Goal: Task Accomplishment & Management: Manage account settings

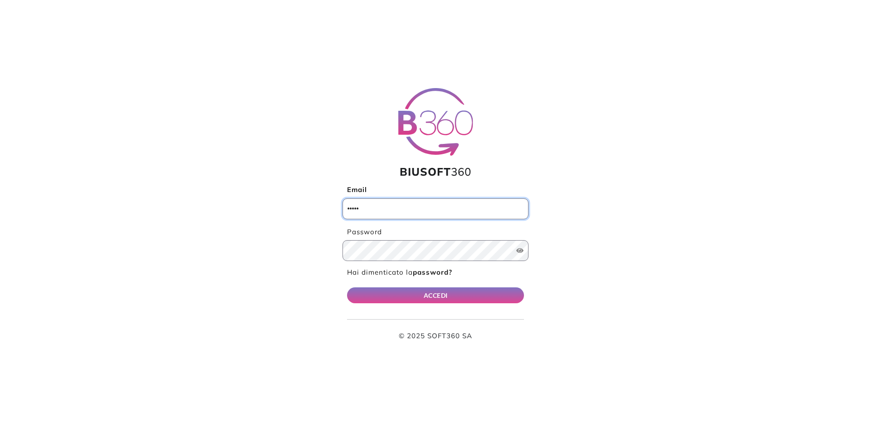
type input "**********"
drag, startPoint x: 436, startPoint y: 291, endPoint x: 366, endPoint y: 117, distance: 187.3
click at [436, 291] on button "ACCEDI" at bounding box center [435, 295] width 177 height 16
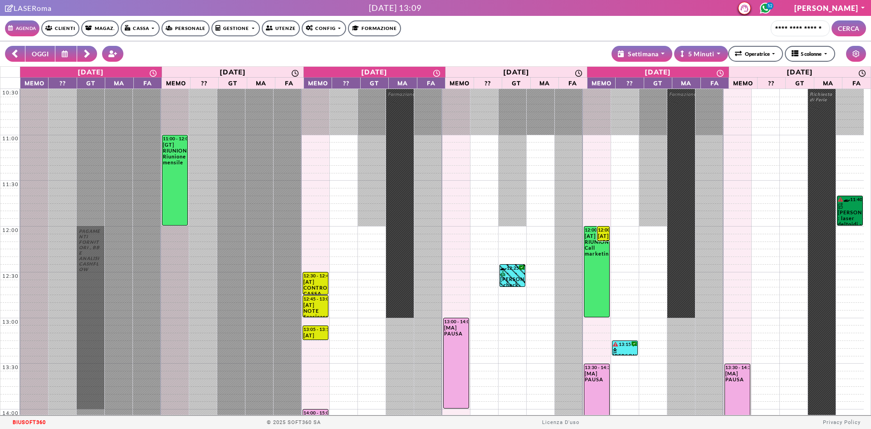
select select "*"
click at [770, 4] on circle at bounding box center [765, 8] width 10 height 10
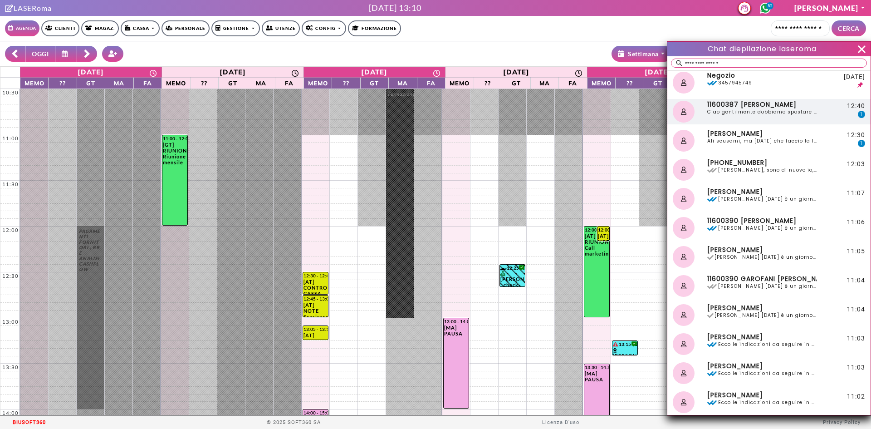
click at [755, 114] on span "Ciao gentilmente dobbiamo spostare l appuntamento di domani grazie" at bounding box center [762, 112] width 110 height 6
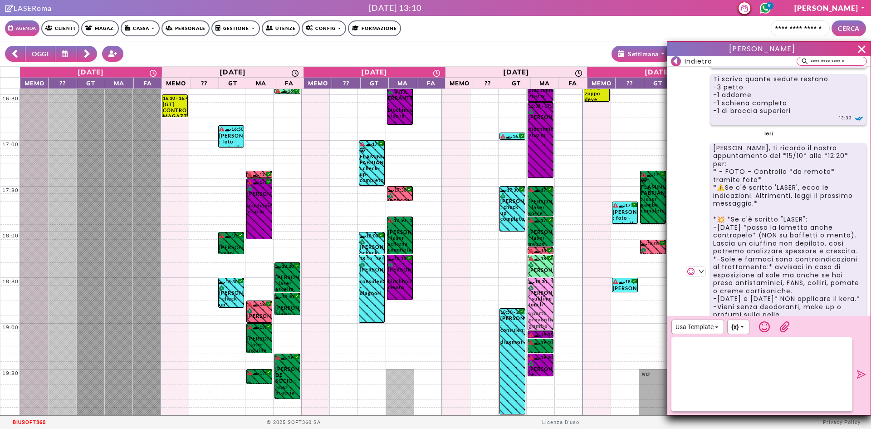
scroll to position [3127, 0]
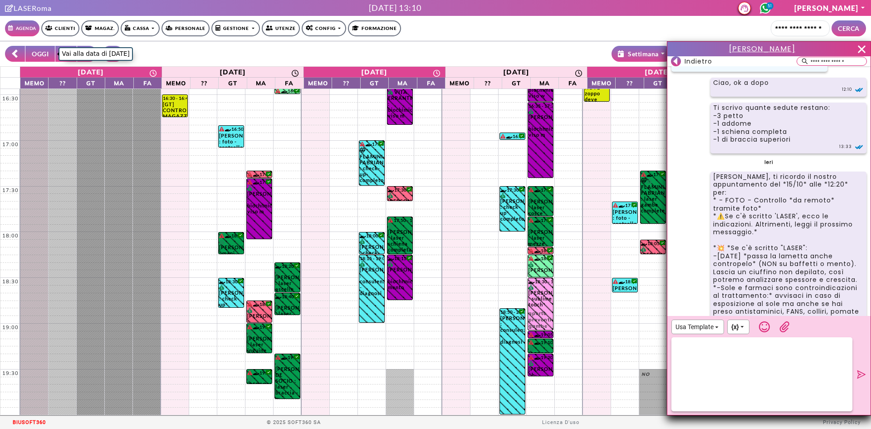
click at [38, 55] on button "OGGI" at bounding box center [40, 54] width 30 height 16
type input "**********"
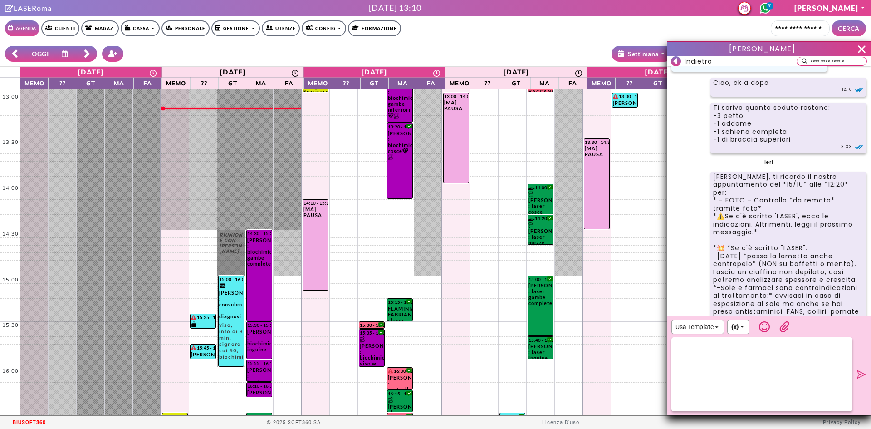
scroll to position [45, 0]
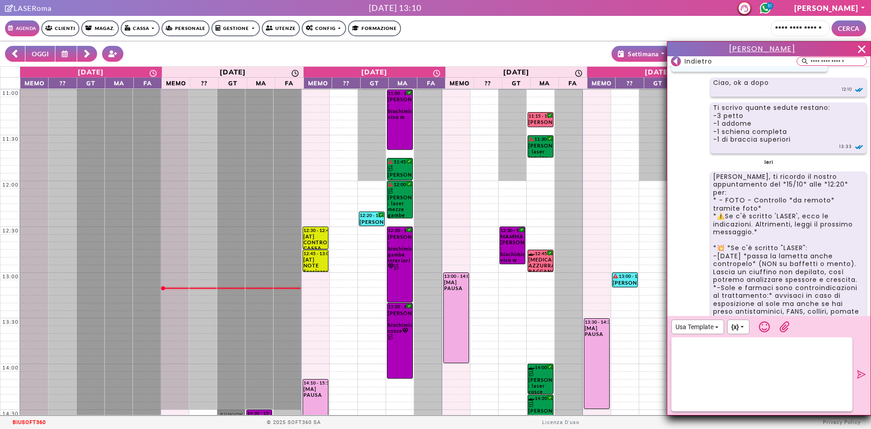
click at [770, 367] on div at bounding box center [761, 374] width 181 height 74
click at [858, 373] on icon at bounding box center [861, 374] width 9 height 9
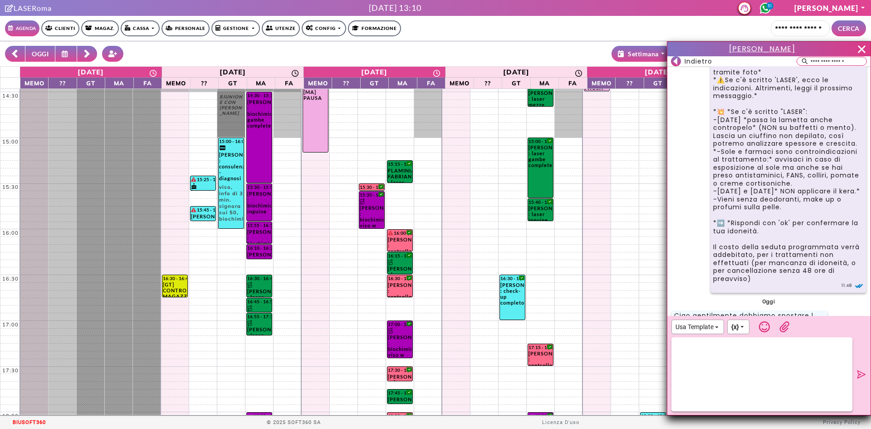
scroll to position [3304, 0]
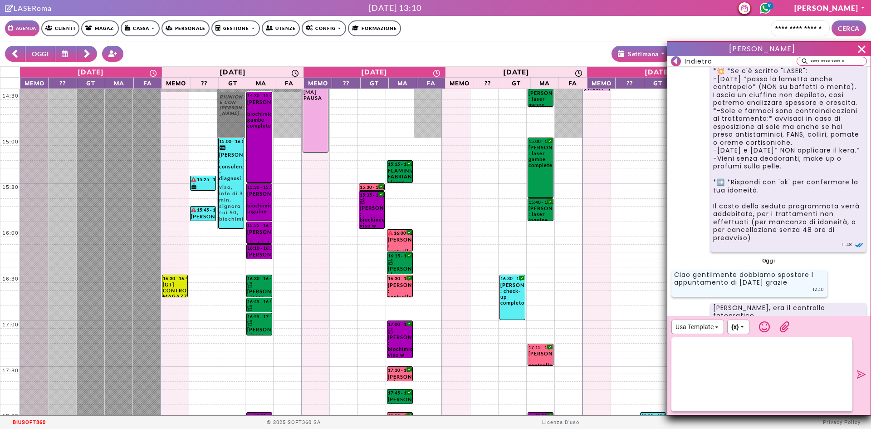
click at [674, 62] on icon at bounding box center [675, 61] width 4 height 7
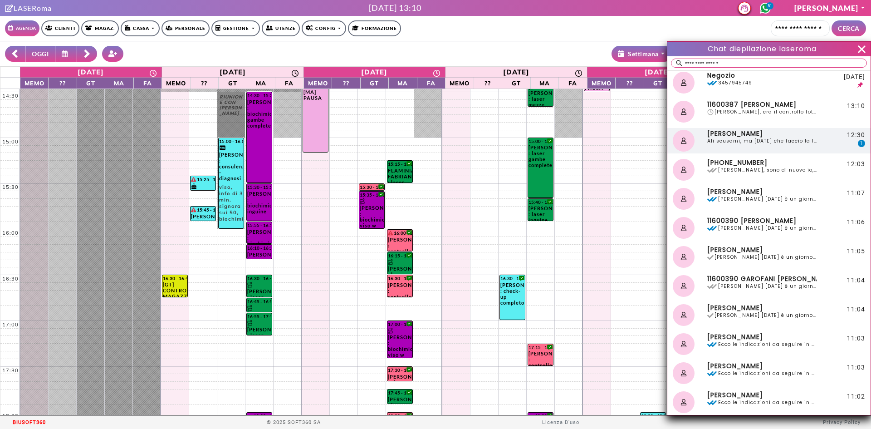
click at [801, 138] on span "Ali scusami, ma domani che faccio la lametta, qua ho letto che hai scritto un “…" at bounding box center [762, 141] width 110 height 6
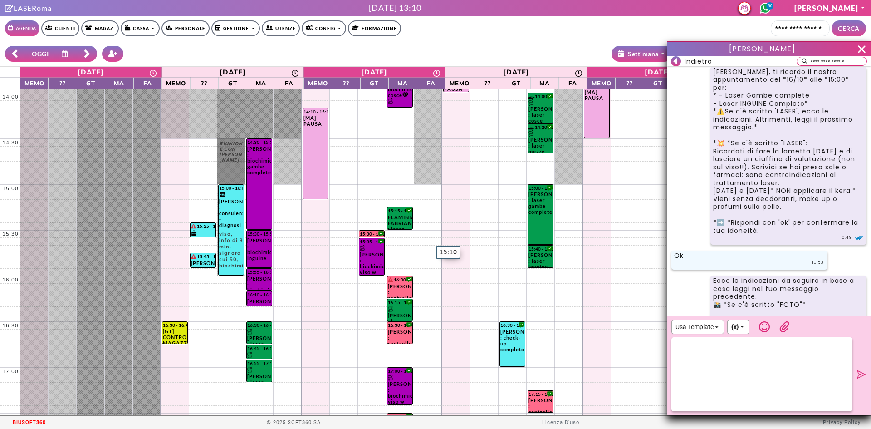
scroll to position [318, 0]
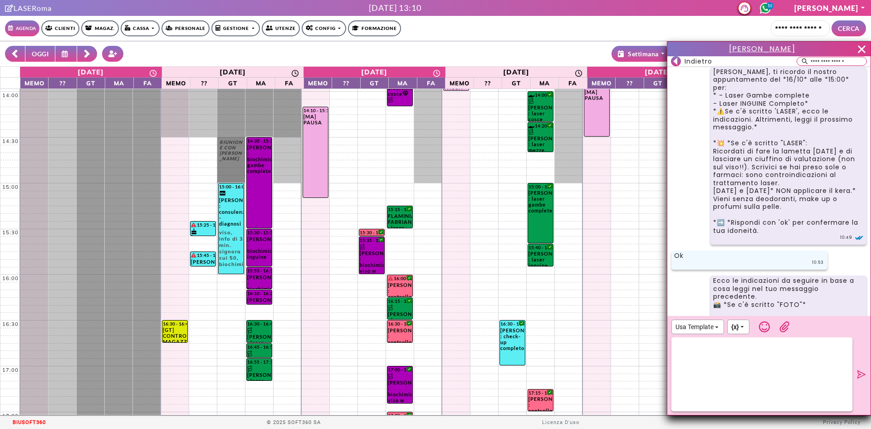
click at [791, 352] on div at bounding box center [761, 374] width 181 height 74
click at [801, 358] on div "**********" at bounding box center [761, 374] width 181 height 74
click at [800, 364] on div "**********" at bounding box center [761, 374] width 181 height 74
click at [864, 375] on icon at bounding box center [861, 374] width 9 height 9
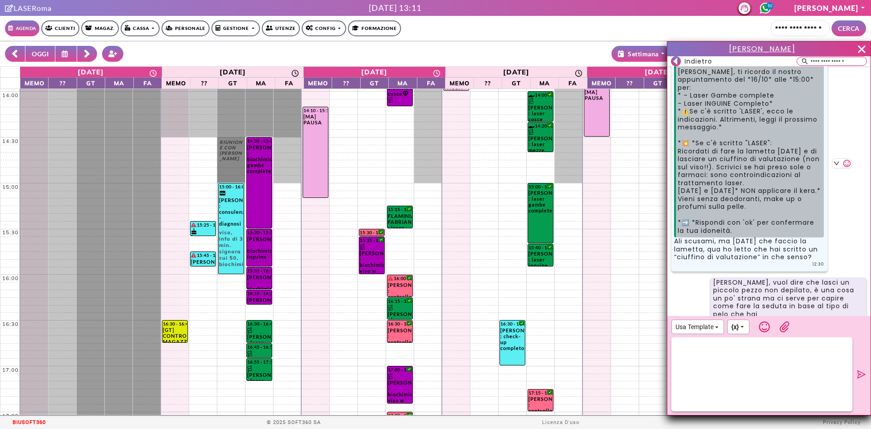
scroll to position [2565, 0]
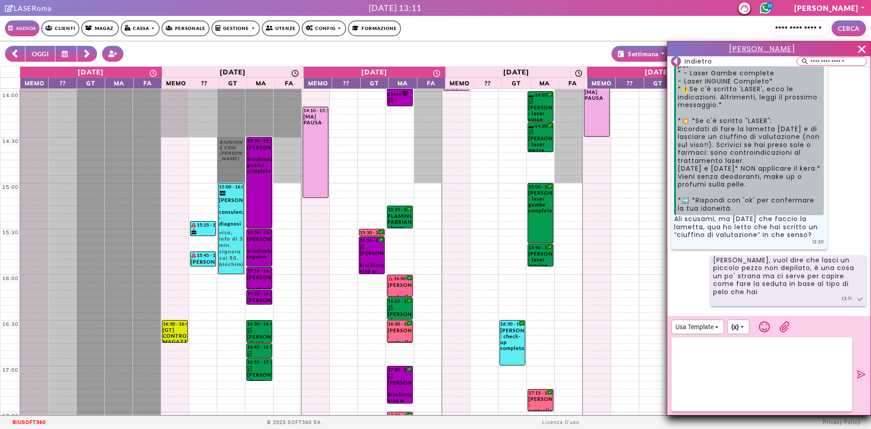
click at [724, 357] on div at bounding box center [761, 374] width 181 height 74
click at [760, 323] on icon at bounding box center [764, 326] width 11 height 11
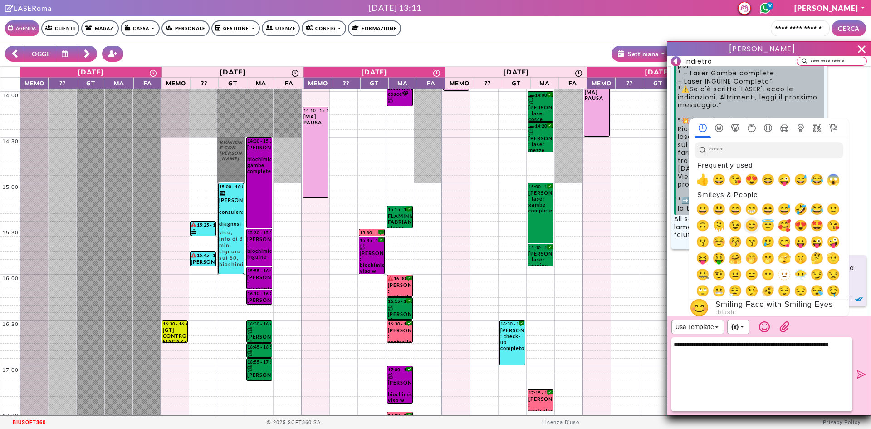
click at [753, 230] on span "😊" at bounding box center [752, 225] width 14 height 13
click at [859, 372] on icon at bounding box center [862, 374] width 10 height 11
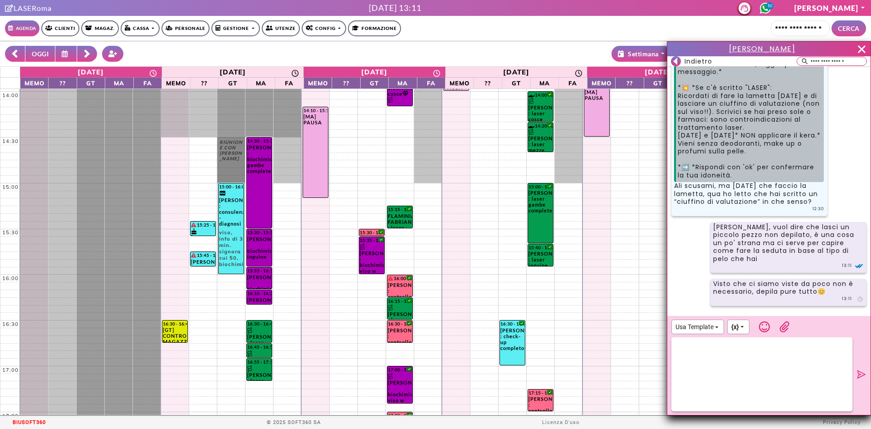
scroll to position [2599, 0]
drag, startPoint x: 683, startPoint y: 61, endPoint x: 695, endPoint y: 47, distance: 18.6
click at [683, 61] on div "Indietro" at bounding box center [691, 61] width 41 height 10
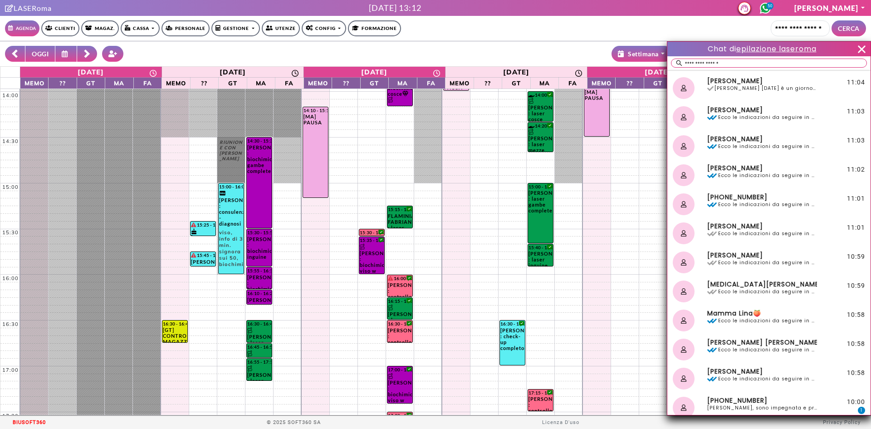
scroll to position [0, 0]
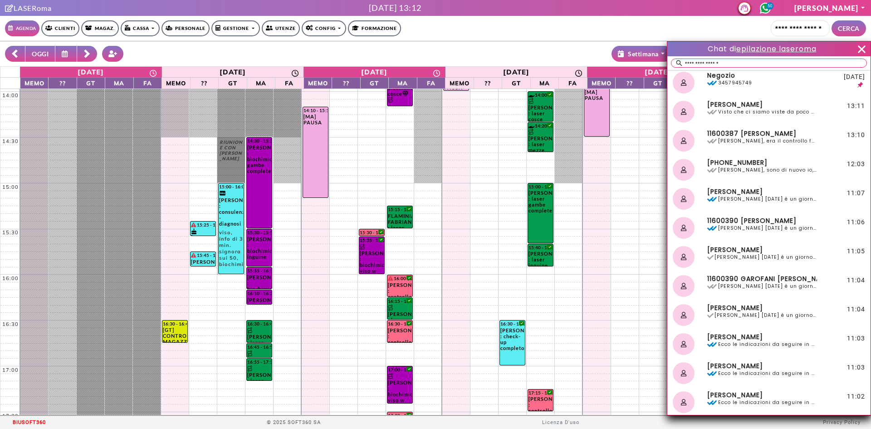
click at [862, 45] on icon at bounding box center [862, 49] width 14 height 14
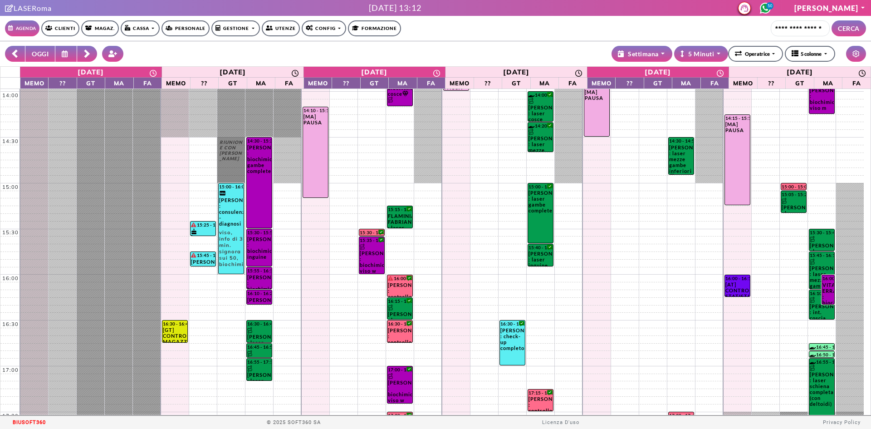
click at [769, 9] on circle at bounding box center [765, 8] width 10 height 10
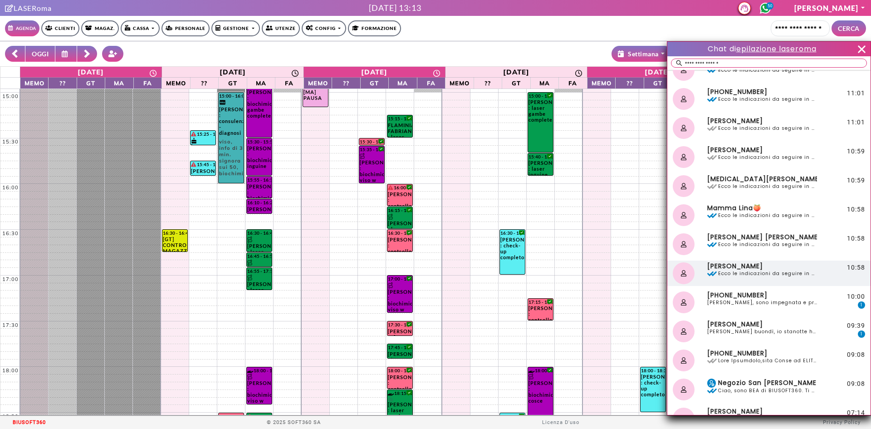
scroll to position [363, 0]
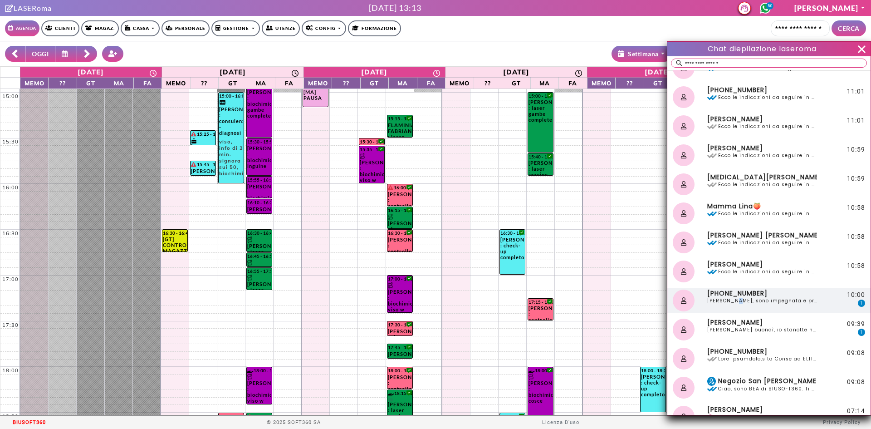
click at [736, 298] on span "Buongiorno, sono impegnata e preferisco chiamare io quando mi libero" at bounding box center [762, 301] width 110 height 6
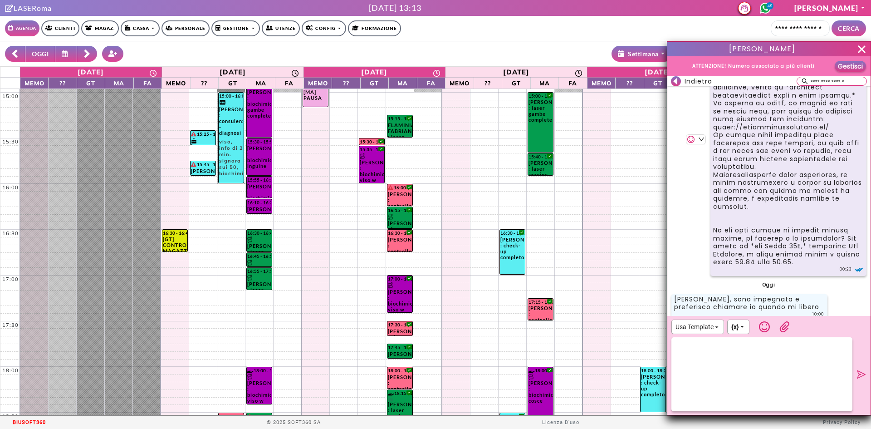
scroll to position [122, 0]
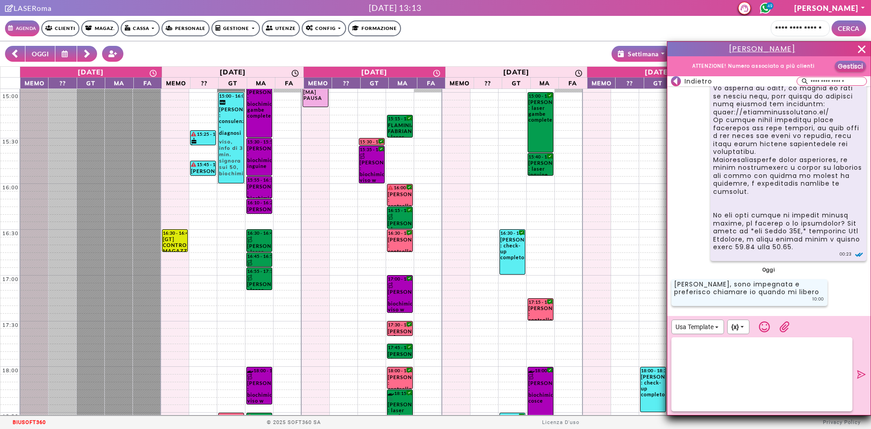
click at [864, 47] on icon at bounding box center [861, 48] width 7 height 7
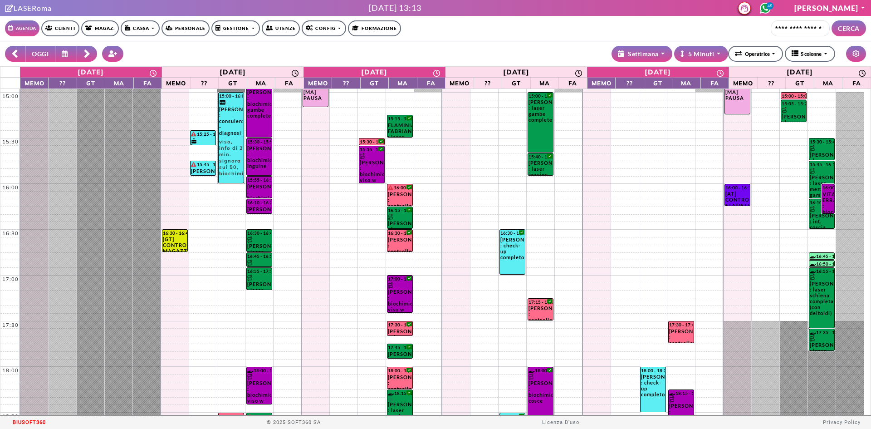
drag, startPoint x: 68, startPoint y: 30, endPoint x: 73, endPoint y: 28, distance: 6.3
click at [68, 30] on link "Clienti" at bounding box center [60, 28] width 38 height 16
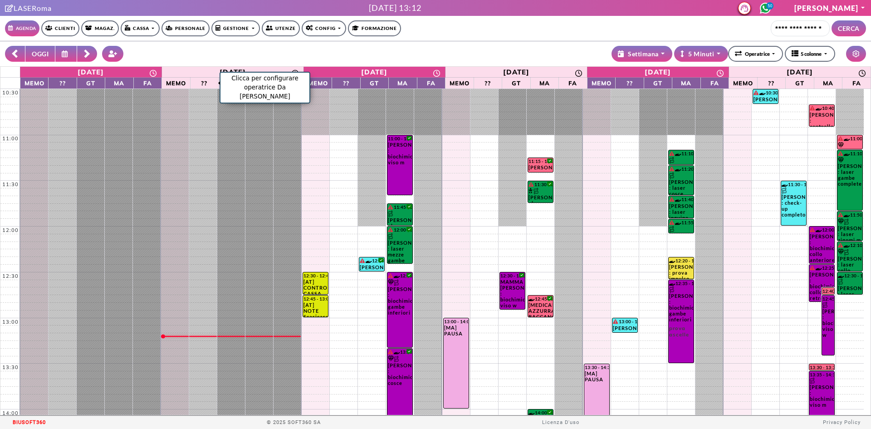
select select "*"
click at [66, 33] on link "Clienti" at bounding box center [60, 28] width 38 height 16
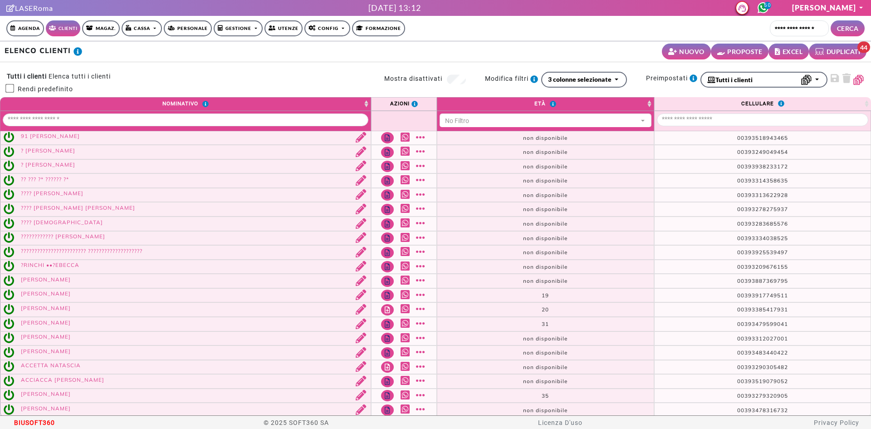
select select
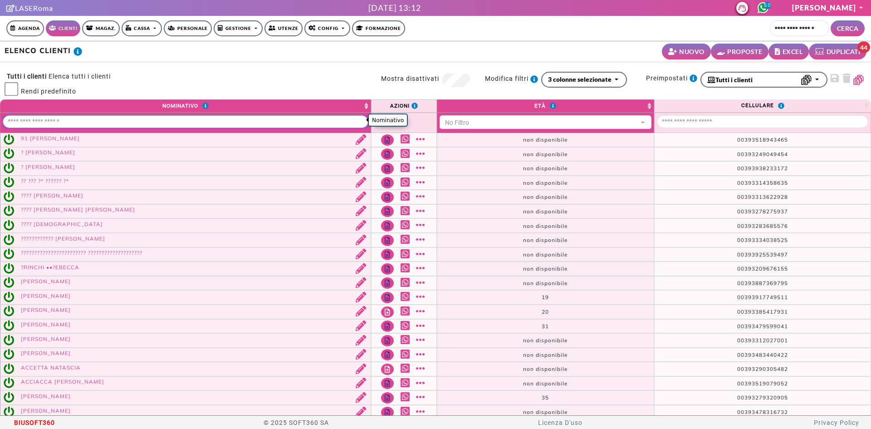
click at [101, 118] on input "Nominativo" at bounding box center [186, 121] width 366 height 13
type input "*******"
select select "**"
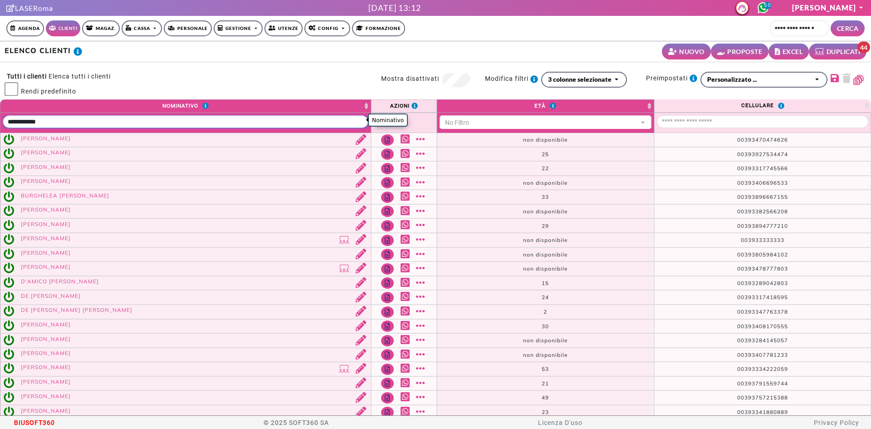
type input "**********"
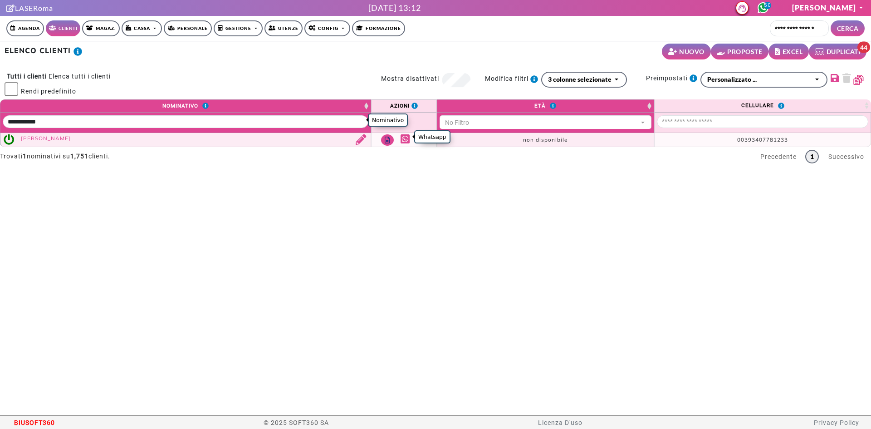
click at [401, 136] on link "Whatsapp" at bounding box center [406, 139] width 11 height 10
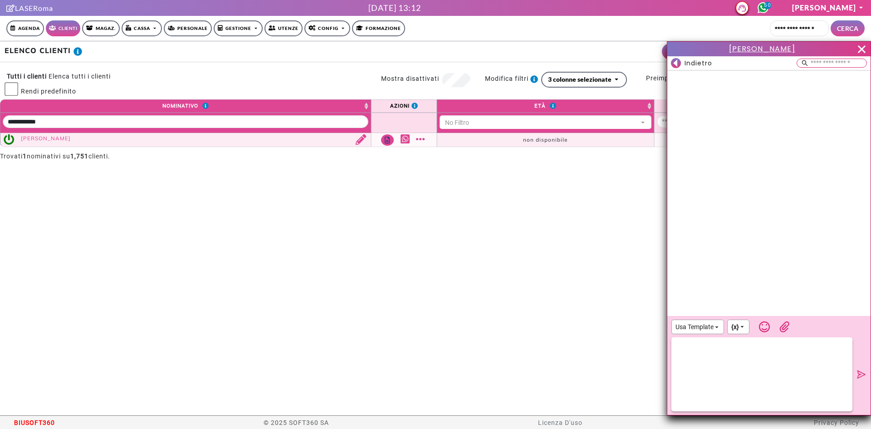
click at [771, 342] on div at bounding box center [761, 374] width 181 height 74
click at [764, 327] on icon at bounding box center [764, 326] width 11 height 11
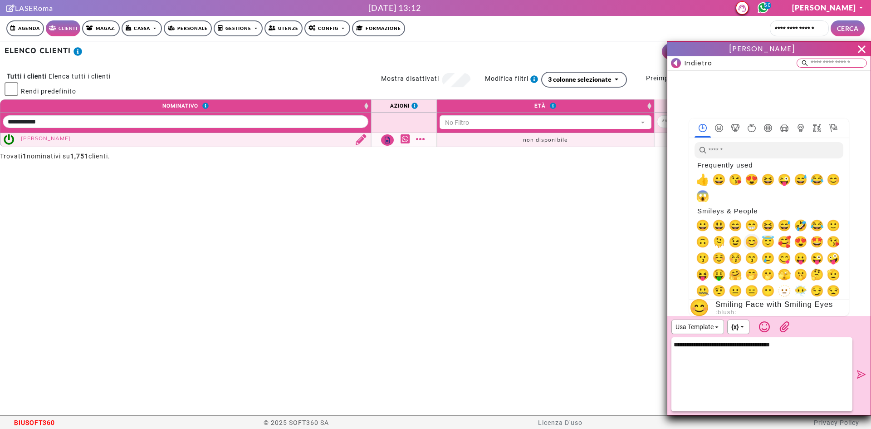
click at [748, 245] on span "😊" at bounding box center [752, 241] width 14 height 13
click at [861, 368] on div "**********" at bounding box center [768, 374] width 195 height 74
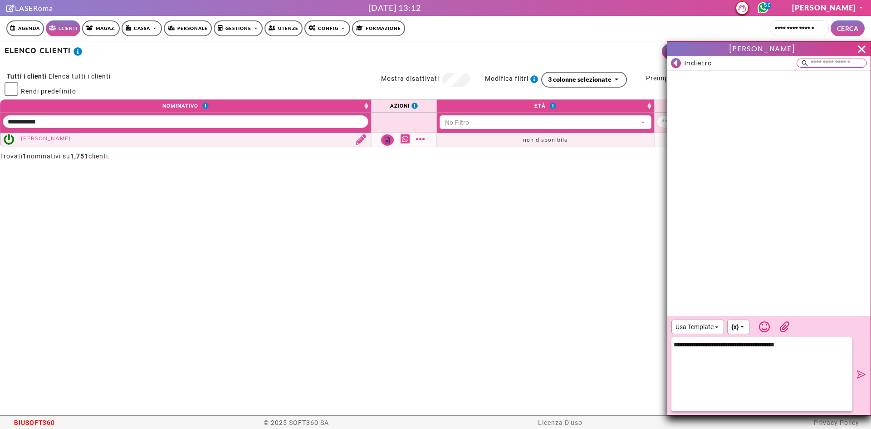
click at [861, 371] on icon at bounding box center [862, 374] width 10 height 11
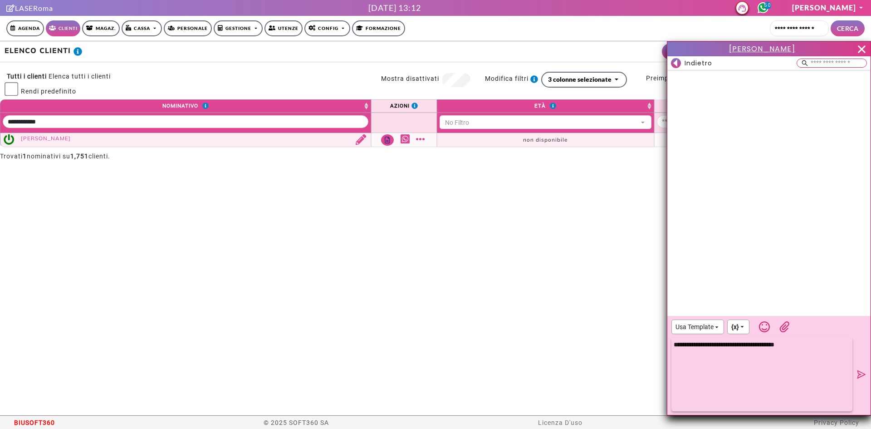
click at [822, 361] on div "**********" at bounding box center [761, 374] width 181 height 74
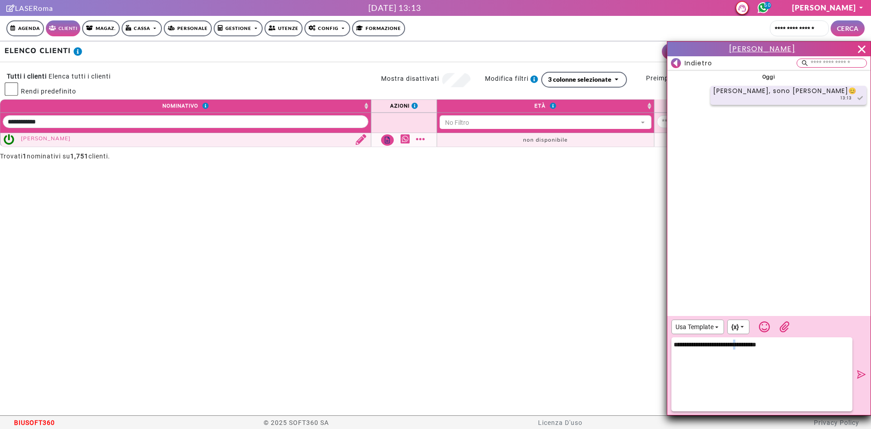
click at [764, 347] on div "**********" at bounding box center [761, 374] width 181 height 74
click at [805, 347] on div "**********" at bounding box center [761, 374] width 181 height 74
click at [864, 373] on icon at bounding box center [861, 374] width 9 height 9
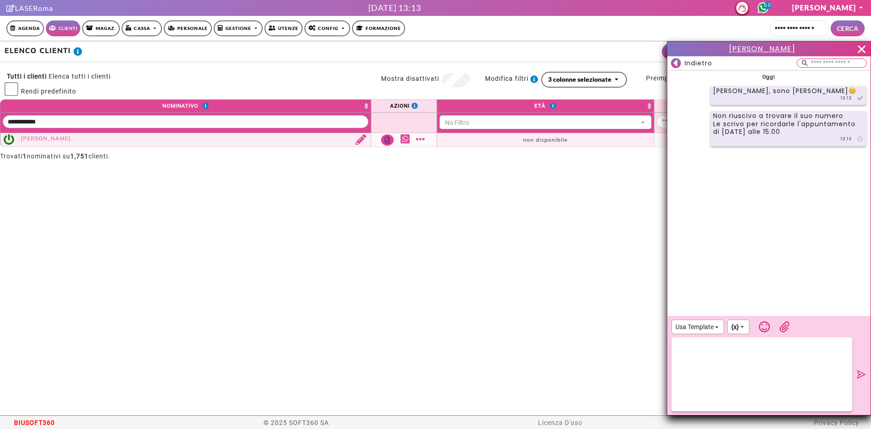
click at [678, 62] on rect at bounding box center [676, 63] width 10 height 10
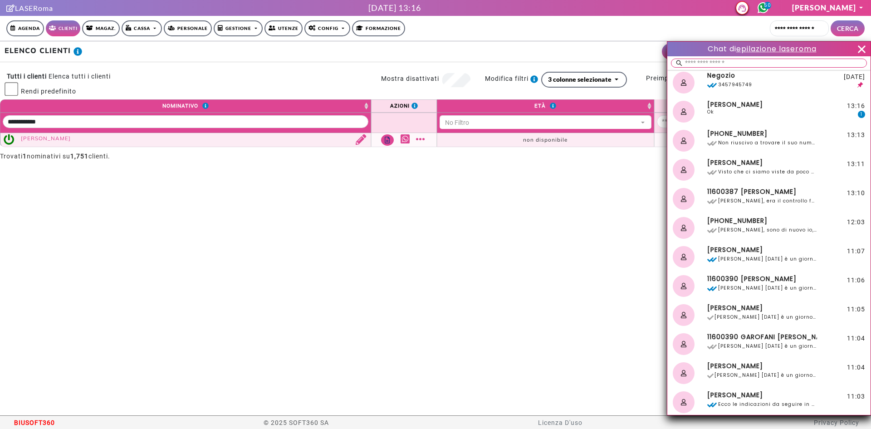
drag, startPoint x: 859, startPoint y: 49, endPoint x: 415, endPoint y: 32, distance: 444.0
click at [859, 49] on icon at bounding box center [862, 49] width 14 height 14
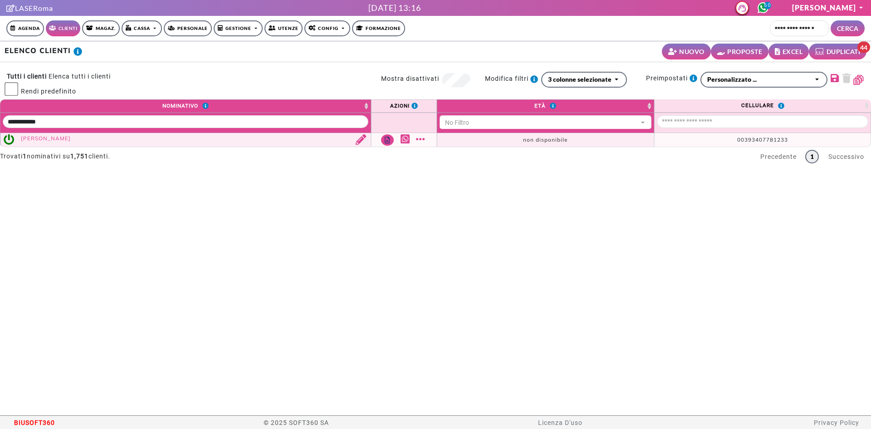
click at [34, 27] on link "Agenda" at bounding box center [25, 28] width 38 height 16
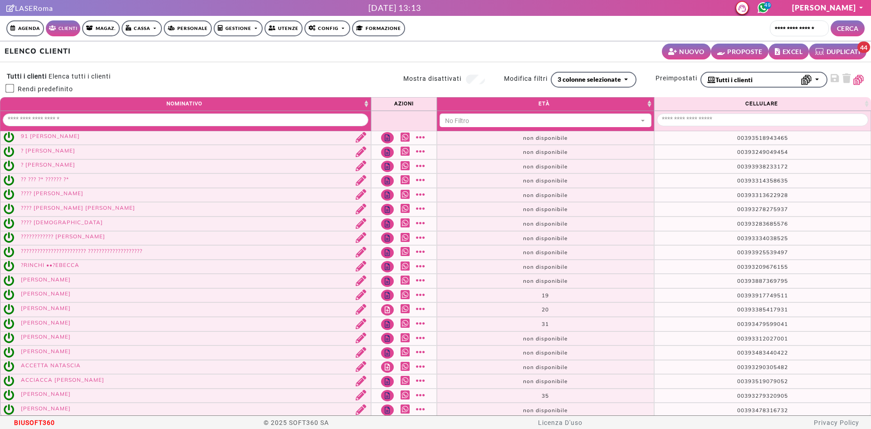
select select
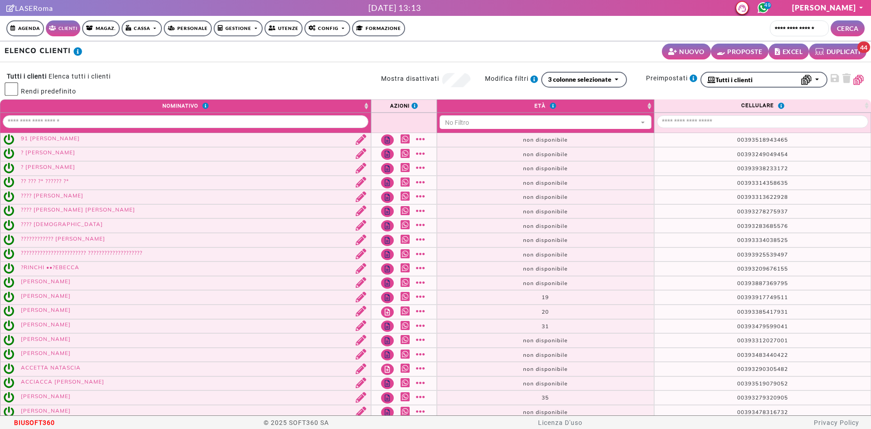
click at [236, 26] on link "Gestione" at bounding box center [238, 28] width 49 height 16
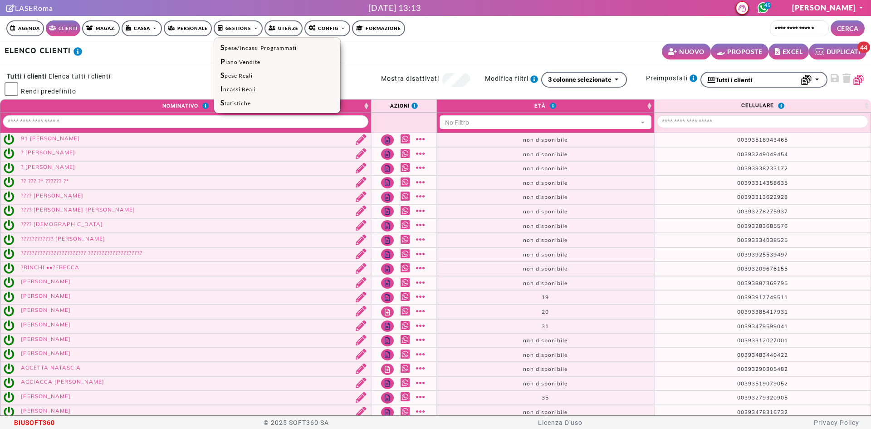
click at [246, 25] on link "Gestione" at bounding box center [238, 28] width 49 height 16
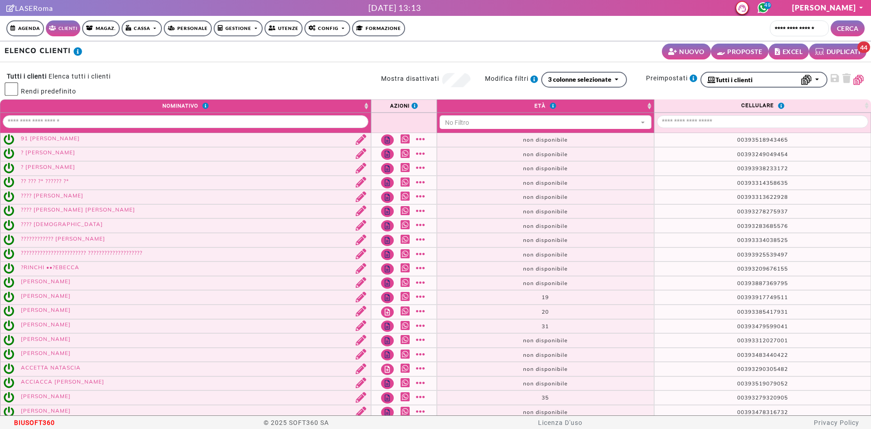
click at [144, 31] on link "Cassa" at bounding box center [142, 28] width 40 height 16
click at [318, 29] on link "Config" at bounding box center [327, 28] width 46 height 16
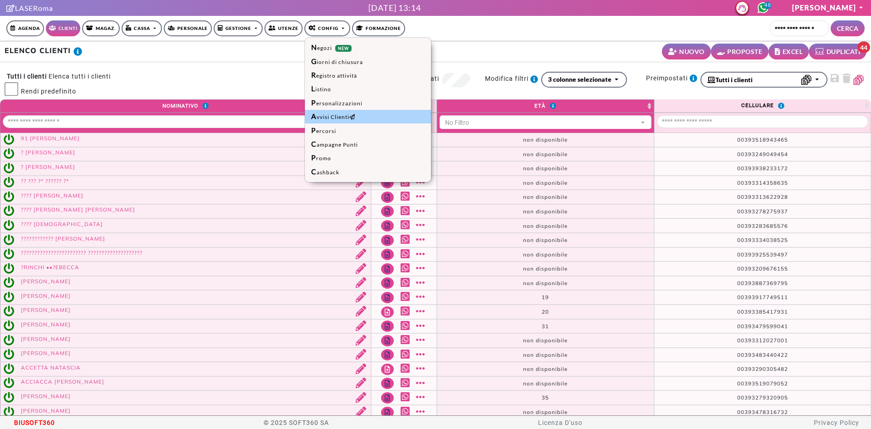
click at [357, 113] on link "Avvisi Clienti" at bounding box center [368, 117] width 126 height 14
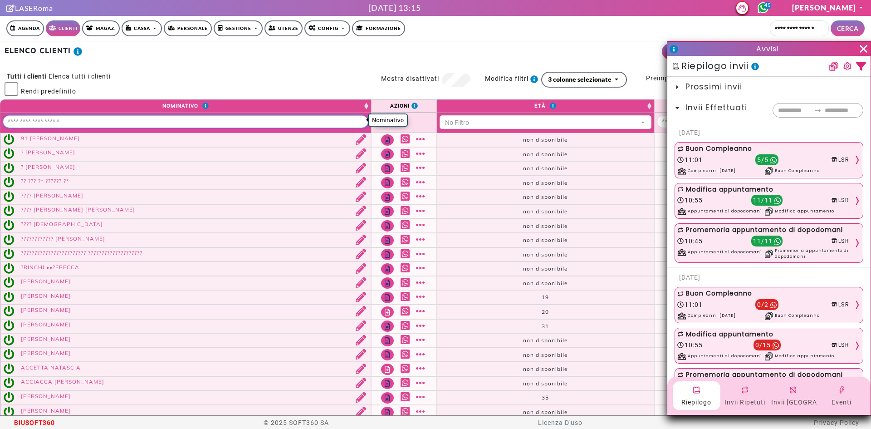
click at [157, 124] on input "Nominativo" at bounding box center [186, 121] width 366 height 13
type input "**********"
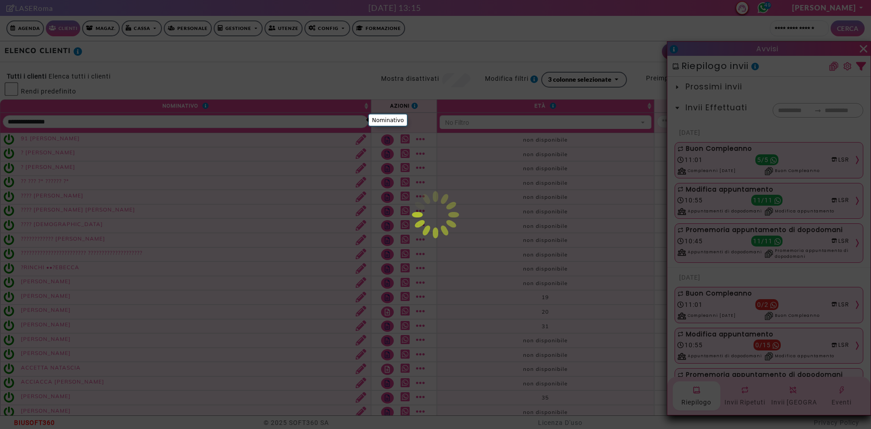
select select "**"
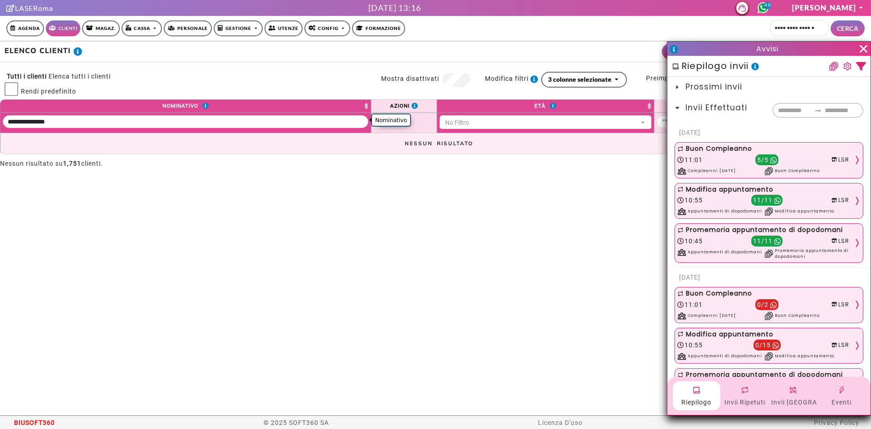
click at [868, 49] on icon at bounding box center [864, 49] width 14 height 14
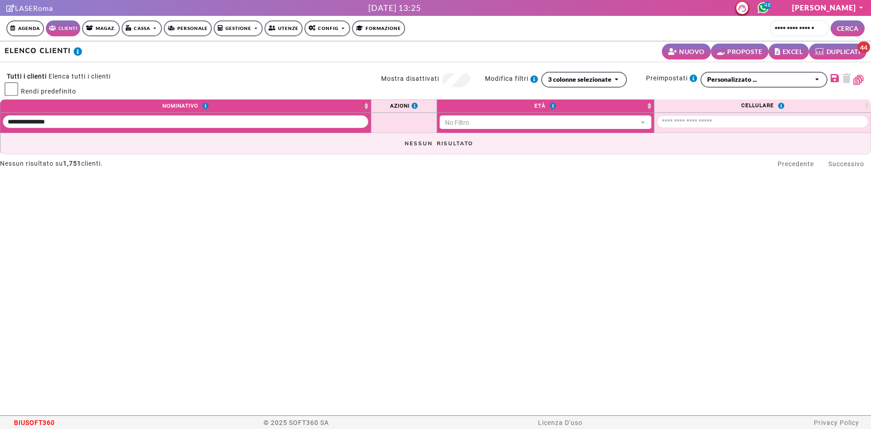
click at [29, 31] on link "Agenda" at bounding box center [25, 28] width 38 height 16
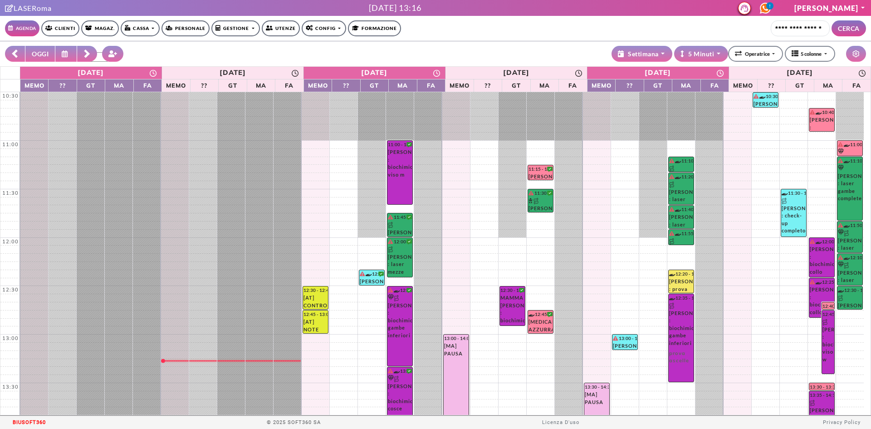
select select "*"
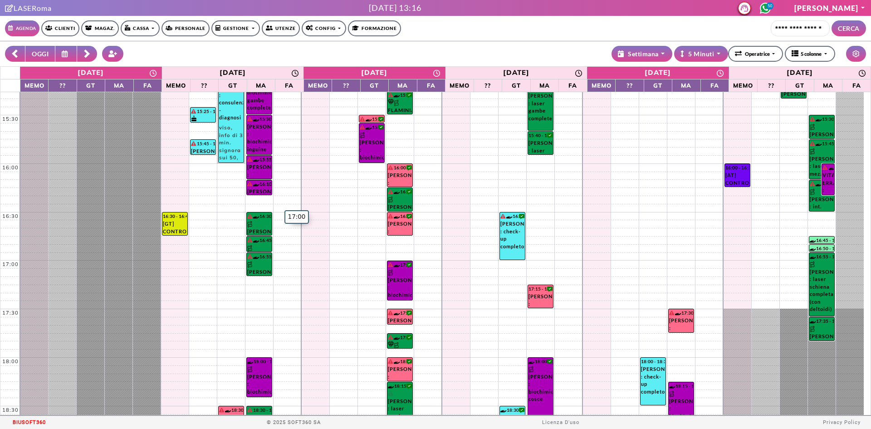
scroll to position [552, 0]
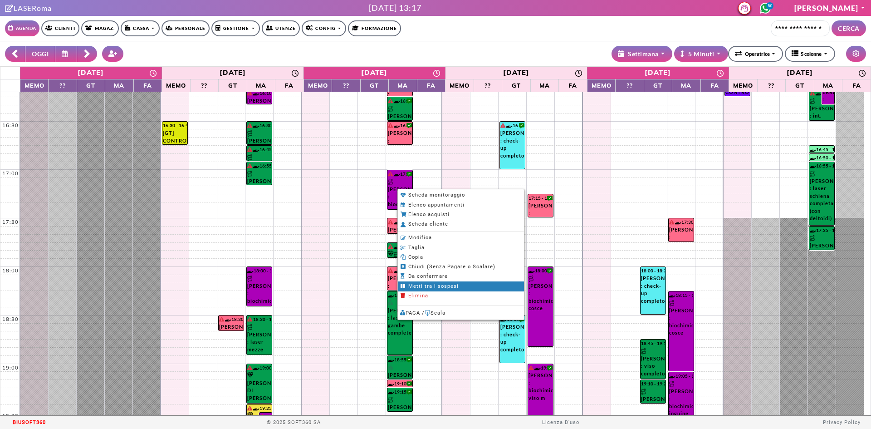
click at [452, 282] on li "Metti tra i sospesi" at bounding box center [461, 286] width 126 height 10
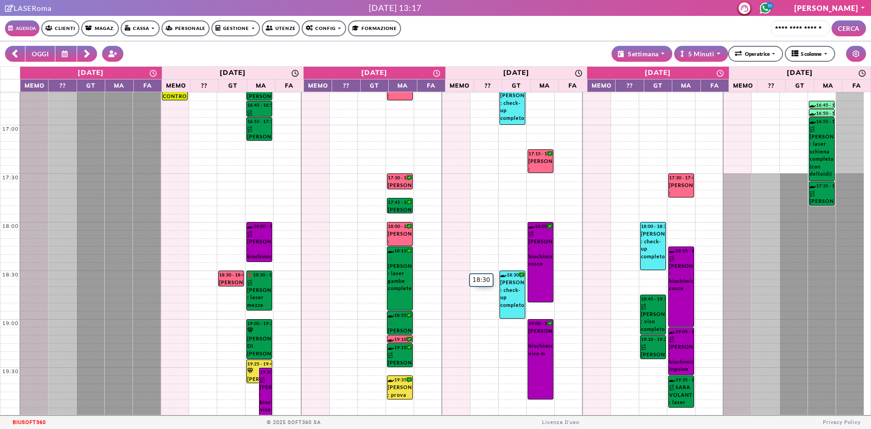
scroll to position [597, 0]
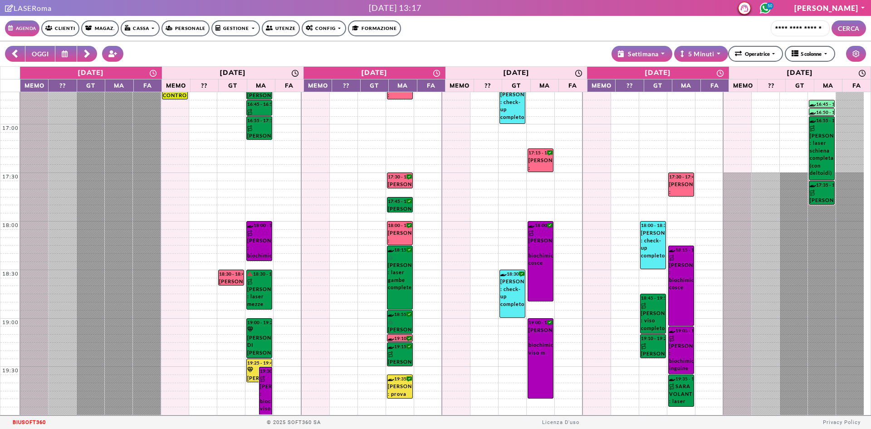
click at [771, 15] on div "LASERoma martedì 14 ottobre 2025, 13:17 50 Alice Turchetta Il mio Profilo Il mi…" at bounding box center [435, 8] width 871 height 16
click at [770, 9] on circle at bounding box center [765, 8] width 10 height 10
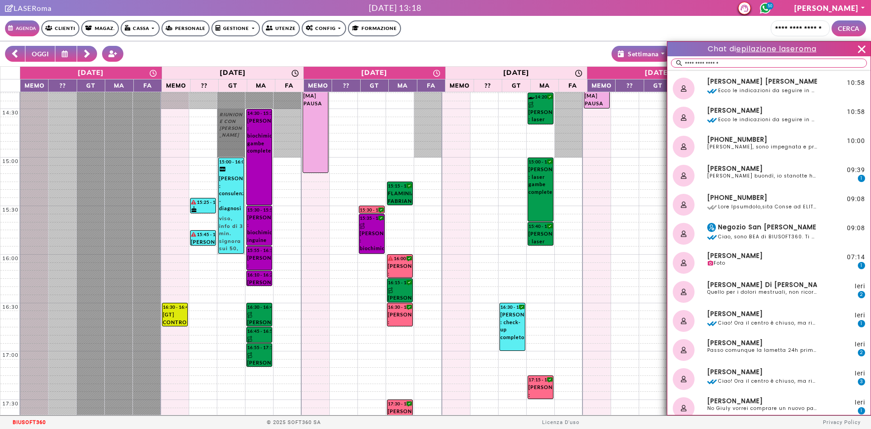
scroll to position [544, 0]
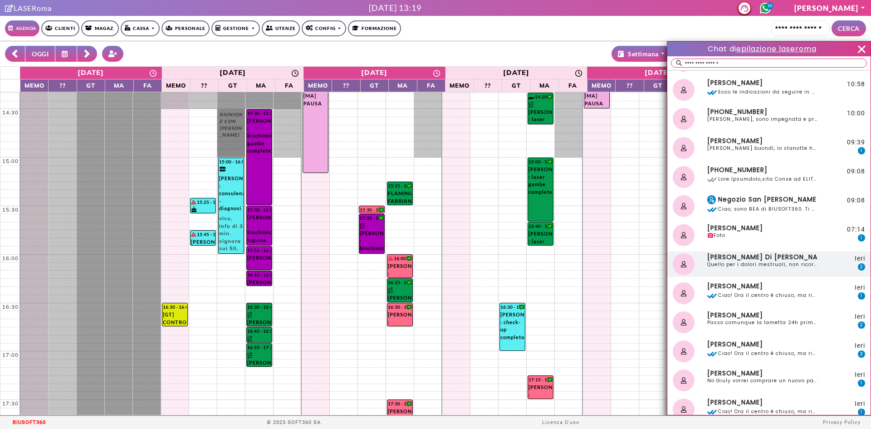
click at [785, 269] on div "Allyson Di Giacomo Quello per i dolori mestruali, non ricordo il none" at bounding box center [761, 264] width 112 height 22
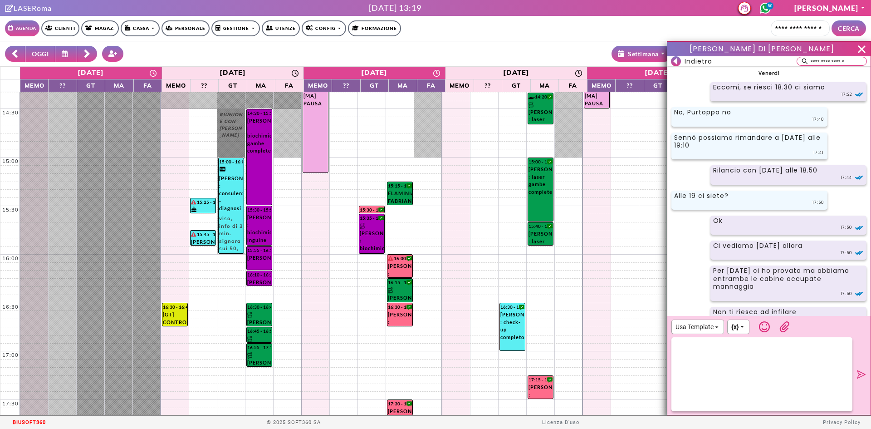
scroll to position [642, 0]
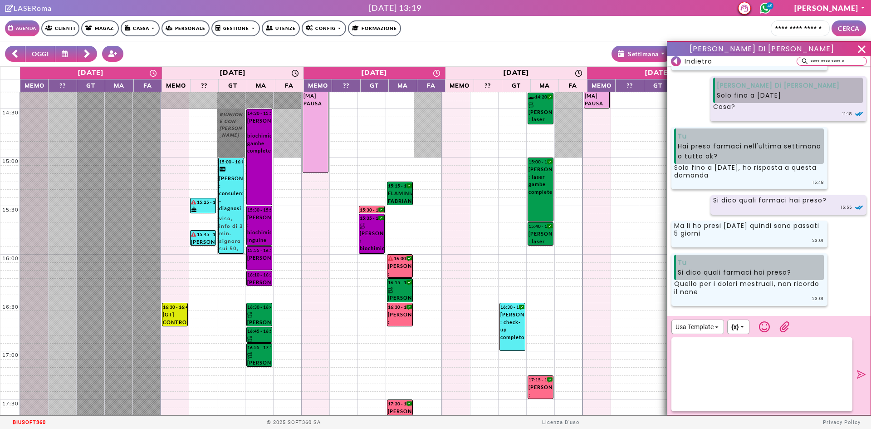
click at [797, 334] on div "Usa Template {x}" at bounding box center [768, 365] width 203 height 99
click at [823, 353] on div at bounding box center [761, 374] width 181 height 74
click at [863, 372] on icon at bounding box center [862, 374] width 10 height 11
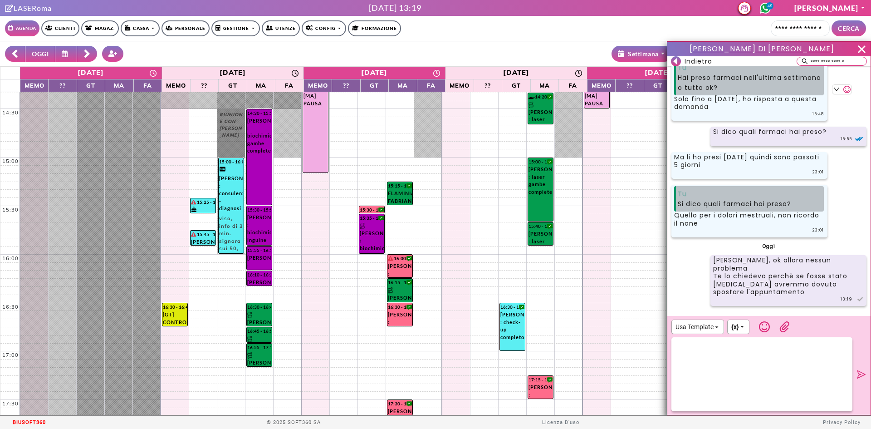
click at [676, 66] on div "Tu Hai preso farmaci nell'ultima settimana o tutto ok? Solo fino a mercoledì, h…" at bounding box center [749, 90] width 156 height 63
click at [676, 60] on icon at bounding box center [675, 61] width 4 height 7
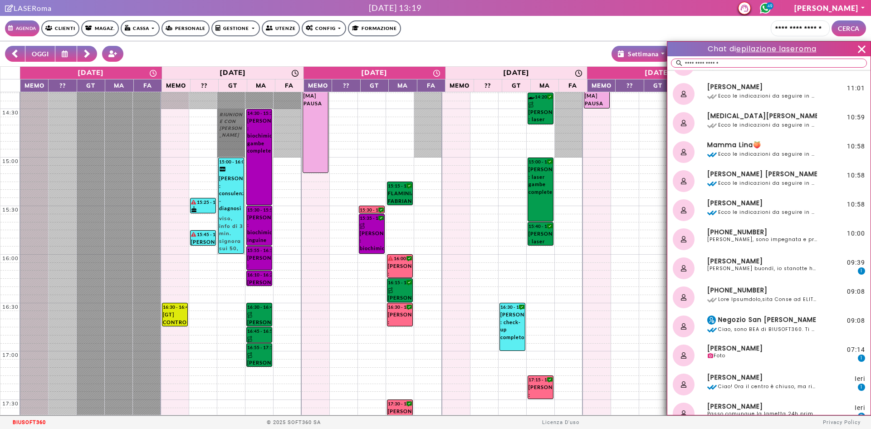
scroll to position [454, 0]
click at [774, 259] on div "Lucrezia Palumbo" at bounding box center [762, 261] width 110 height 8
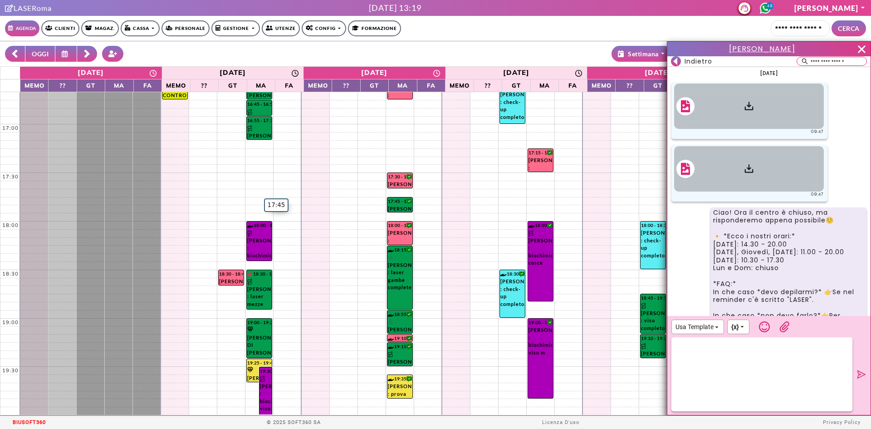
scroll to position [2583, 0]
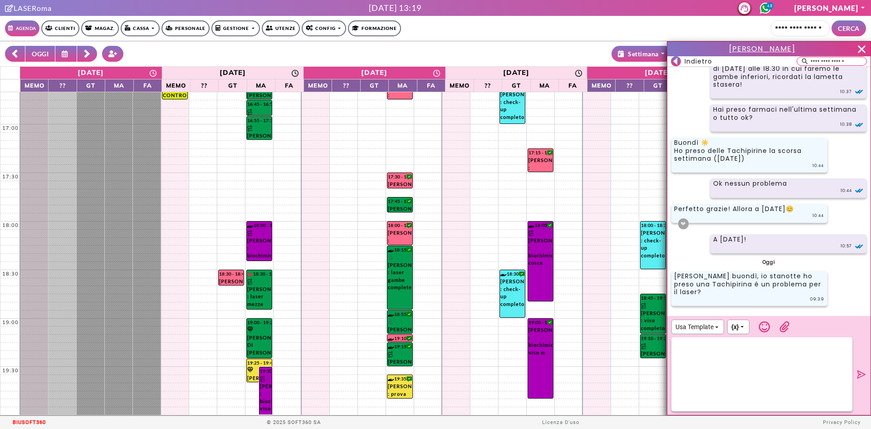
click at [764, 343] on div at bounding box center [761, 374] width 181 height 74
click at [861, 377] on icon at bounding box center [862, 374] width 10 height 11
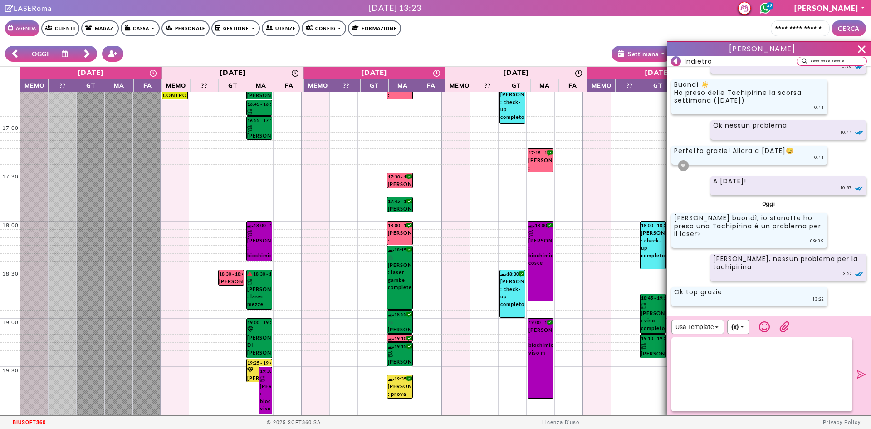
scroll to position [2641, 0]
click at [674, 59] on rect at bounding box center [676, 61] width 10 height 10
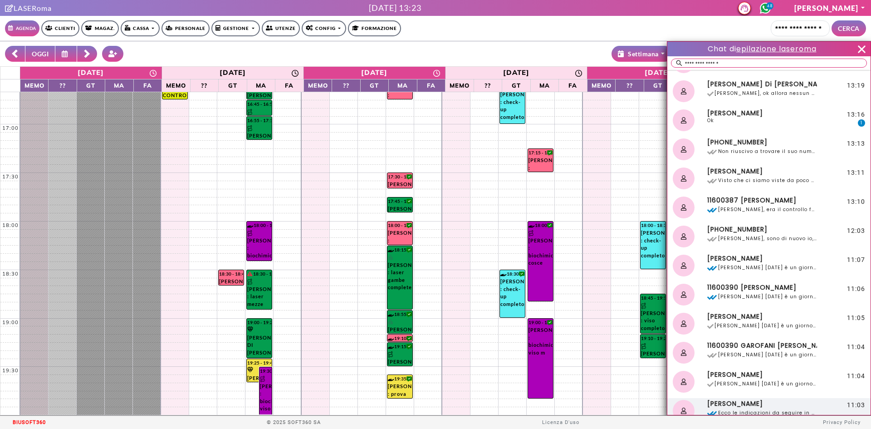
scroll to position [0, 0]
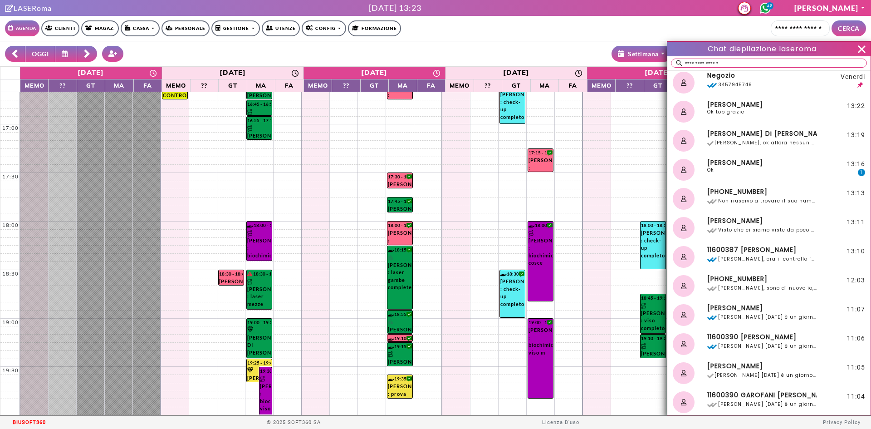
click at [865, 47] on icon at bounding box center [862, 49] width 14 height 14
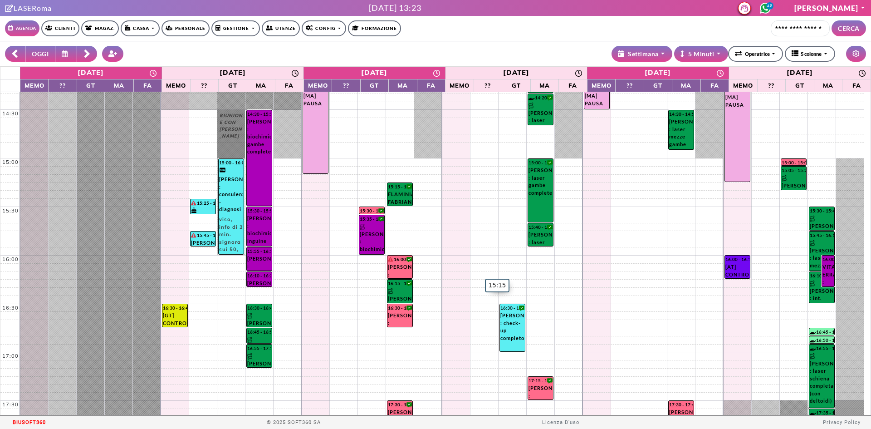
scroll to position [8, 0]
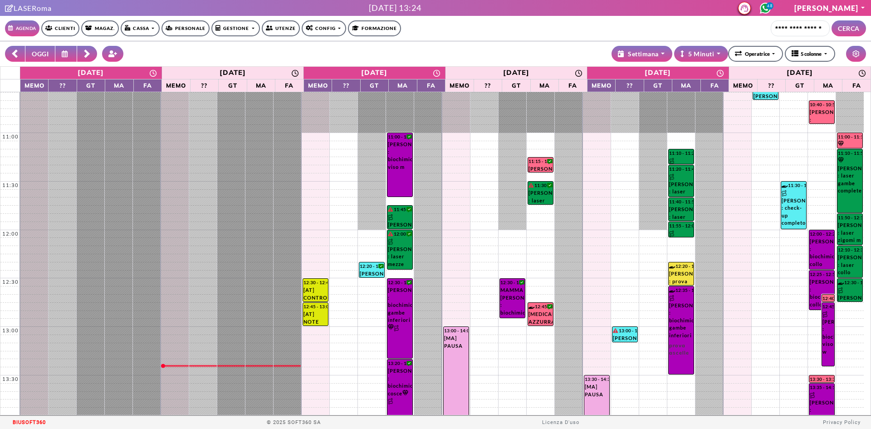
click at [19, 22] on link "Agenda" at bounding box center [22, 28] width 34 height 16
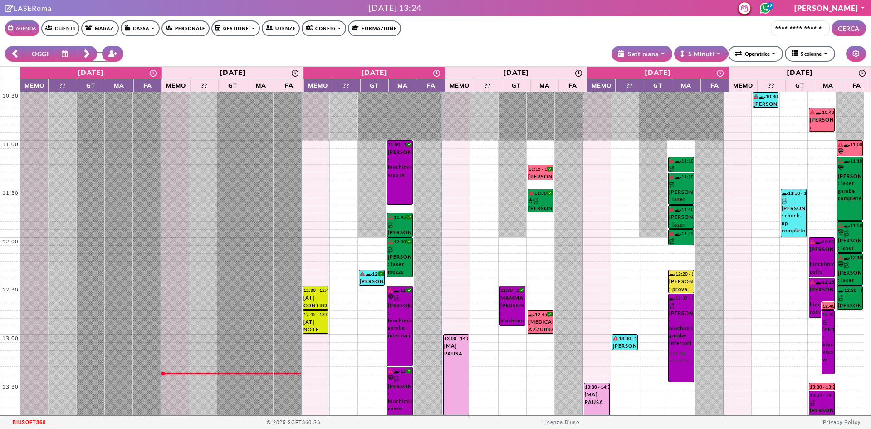
select select "*"
click at [770, 6] on circle at bounding box center [765, 8] width 10 height 10
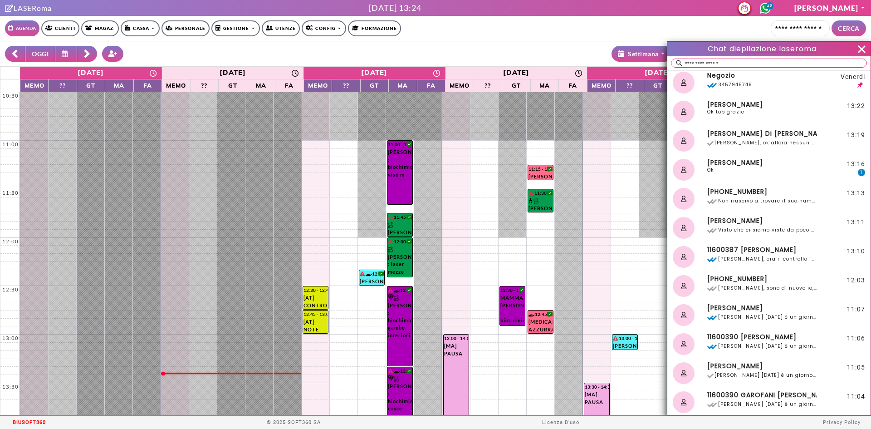
scroll to position [408, 0]
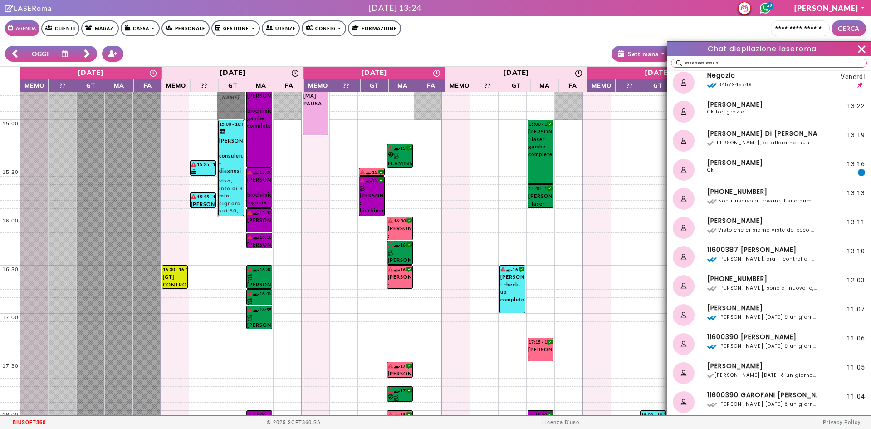
click at [862, 46] on icon at bounding box center [862, 49] width 14 height 14
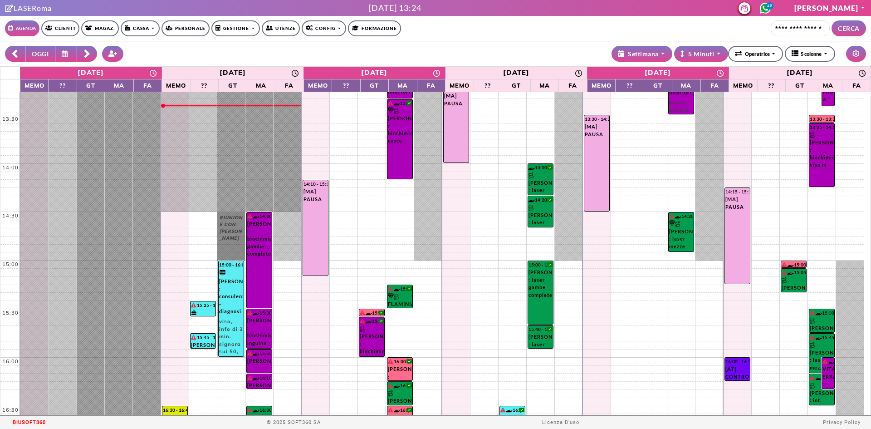
scroll to position [272, 0]
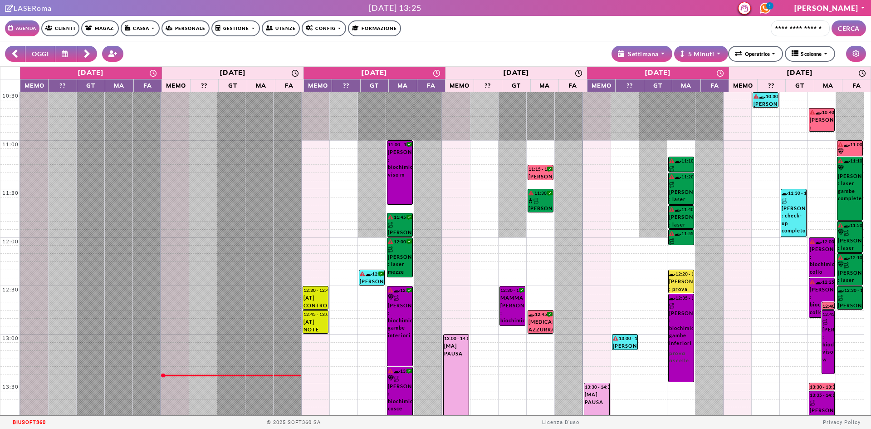
select select "*"
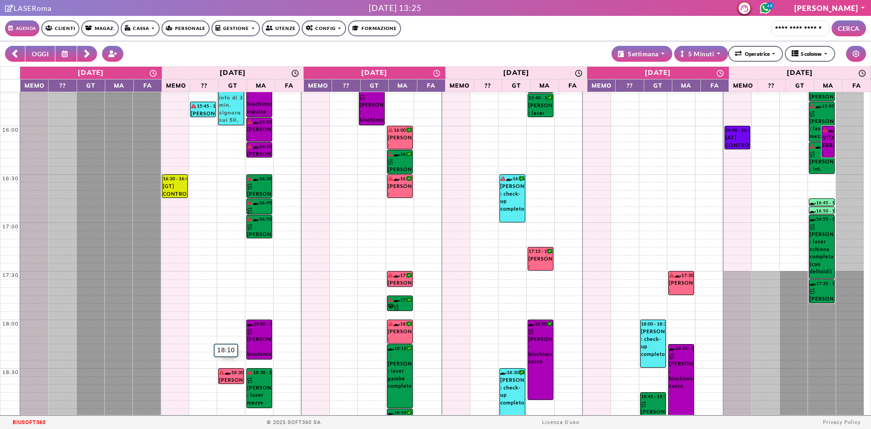
scroll to position [408, 0]
